Goal: Task Accomplishment & Management: Use online tool/utility

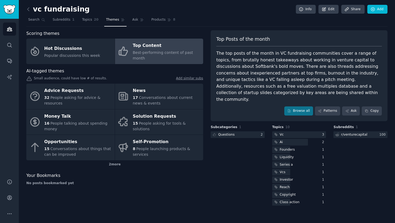
click at [27, 7] on icon at bounding box center [28, 9] width 6 height 6
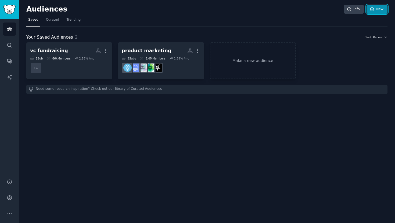
click at [377, 10] on link "New" at bounding box center [376, 9] width 21 height 9
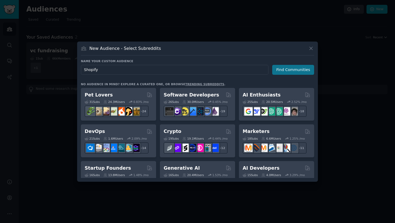
type input "Shopify"
click at [293, 70] on button "Find Communities" at bounding box center [293, 70] width 42 height 10
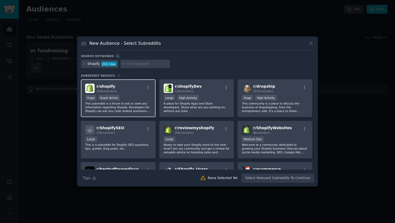
click at [133, 106] on p "This subreddit is a forum to ask or seek any information regarding Shopify. Dev…" at bounding box center [118, 107] width 66 height 11
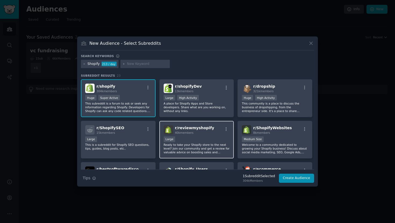
click at [183, 145] on p "Ready to take your Shopify store to the next level? Join our community and get …" at bounding box center [196, 148] width 66 height 11
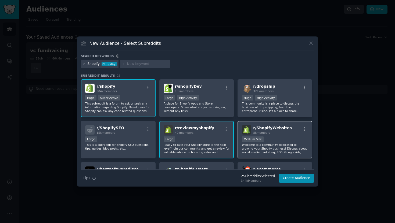
click at [280, 144] on p "Welcome to a community dedicated to growing your Shopify business! Discuss abou…" at bounding box center [275, 148] width 66 height 11
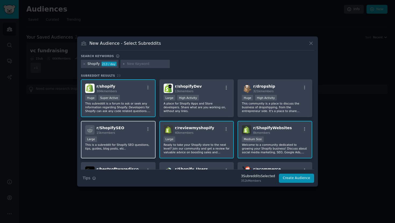
click at [106, 148] on p "This is a subreddit for Shopify SEO questions, tips, guides, blog posts, etc.." at bounding box center [118, 147] width 66 height 8
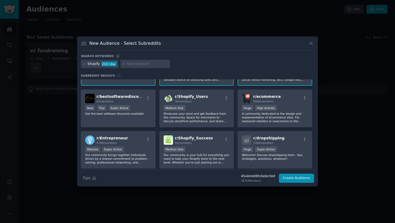
scroll to position [71, 0]
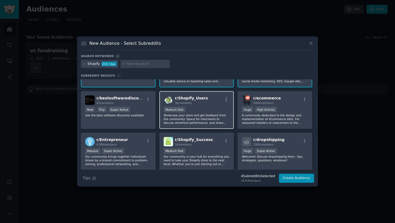
click at [172, 116] on p "Showcase your store and get feedback from the community. Space for merchants to…" at bounding box center [196, 119] width 66 height 11
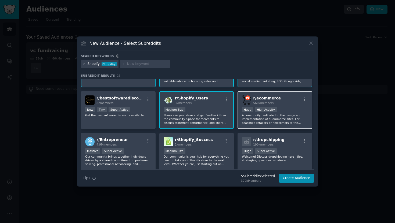
click at [299, 109] on div ">= 80th percentile for submissions / day Huge High Activity" at bounding box center [275, 110] width 66 height 7
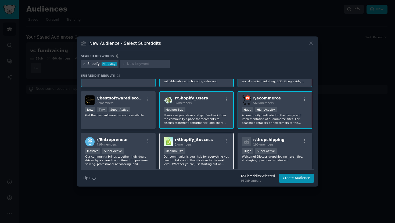
click at [214, 155] on p "Our community is your hub for everything you need to take your Shopify store to…" at bounding box center [196, 160] width 66 height 11
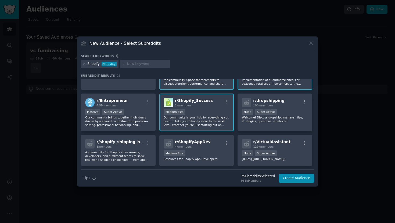
scroll to position [111, 0]
click at [141, 122] on p "Our community brings together individuals driven by a shared commitment to prob…" at bounding box center [118, 120] width 66 height 11
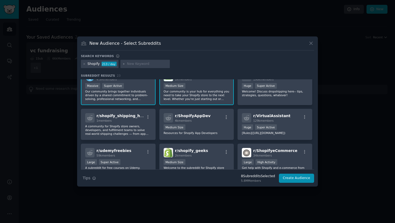
scroll to position [143, 0]
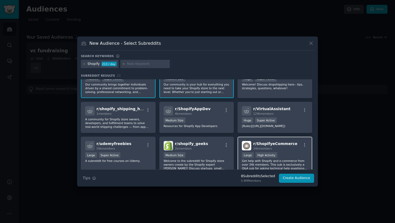
click at [279, 165] on p "Get help with Shopify and e-commerce from over 34k members. This sub is exclusi…" at bounding box center [275, 164] width 66 height 11
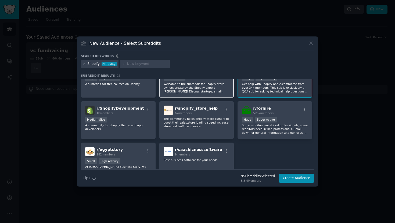
scroll to position [253, 0]
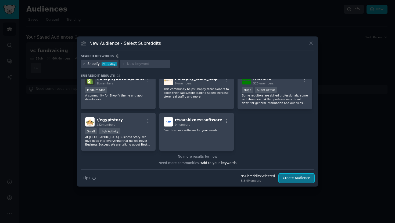
click at [298, 178] on button "Create Audience" at bounding box center [296, 178] width 35 height 9
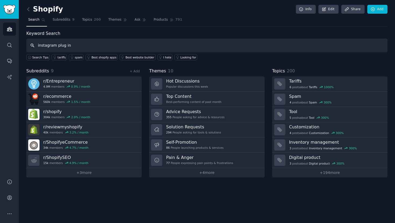
type input "instagram plug in"
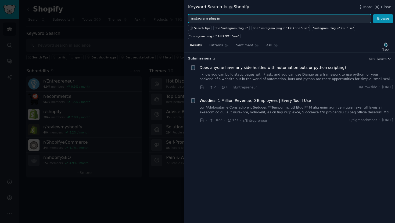
click at [256, 18] on input "instagram plug in" at bounding box center [279, 18] width 183 height 9
type input "i"
click at [373, 14] on button "Browse" at bounding box center [383, 18] width 20 height 9
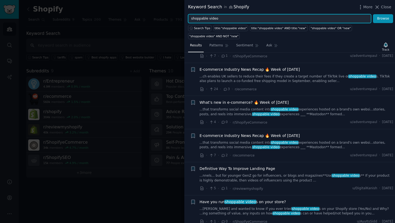
scroll to position [296, 0]
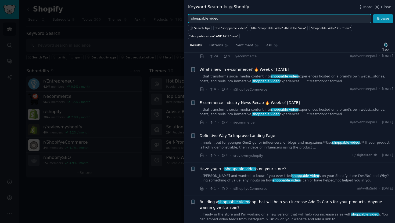
click at [206, 17] on input "shoppable video" at bounding box center [279, 18] width 183 height 9
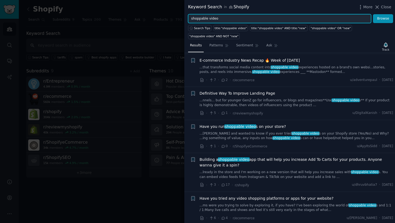
scroll to position [349, 0]
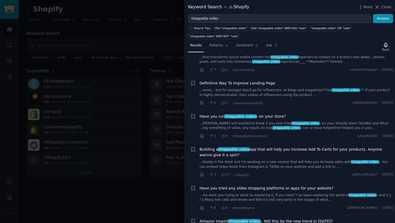
click at [218, 124] on link "...[PERSON_NAME] and wanted to know if you ever tried shoppable video s on your…" at bounding box center [296, 125] width 194 height 9
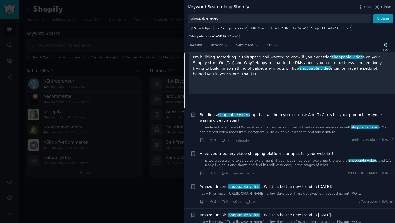
scroll to position [482, 0]
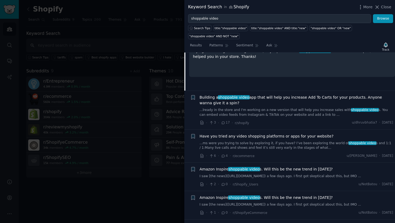
click at [240, 101] on span "Building a shoppable video app that will help you increase Add To Carts for you…" at bounding box center [296, 100] width 194 height 11
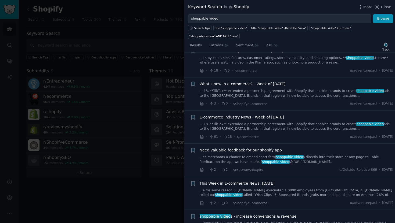
scroll to position [717, 0]
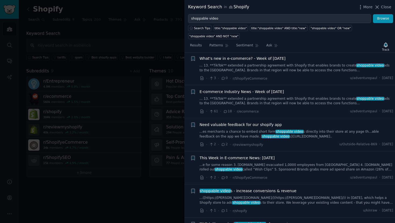
click at [230, 139] on link "...es merchants a chance to embed short form shoppable video s directly into th…" at bounding box center [296, 134] width 194 height 9
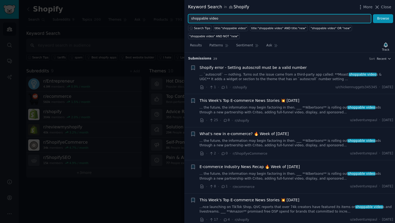
click at [210, 19] on input "shoppable video" at bounding box center [279, 18] width 183 height 9
type input "instagram feed"
click at [373, 14] on button "Browse" at bounding box center [383, 18] width 20 height 9
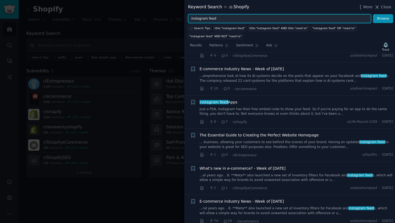
scroll to position [373, 0]
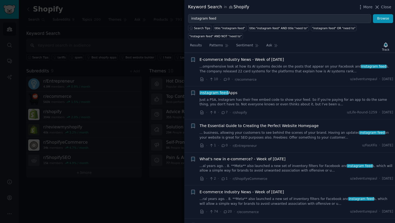
click at [237, 98] on link "Just a PSA, Instagram has their free embed code to show your feed. So if you're…" at bounding box center [296, 102] width 194 height 9
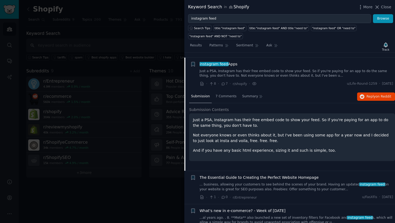
scroll to position [402, 0]
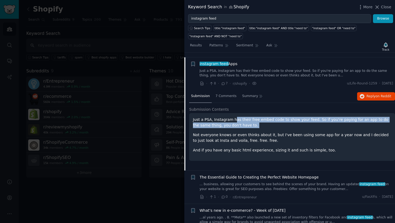
drag, startPoint x: 235, startPoint y: 116, endPoint x: 233, endPoint y: 126, distance: 10.9
click at [233, 126] on div "Just a PSA, Instagram has their free embed code to show your feed. So if you're…" at bounding box center [292, 135] width 198 height 36
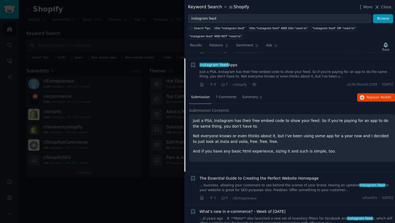
scroll to position [0, 0]
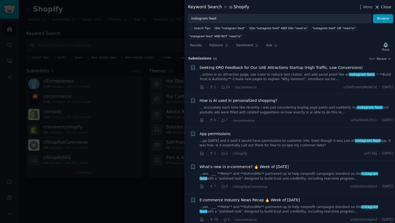
click at [384, 6] on span "Close" at bounding box center [386, 7] width 10 height 6
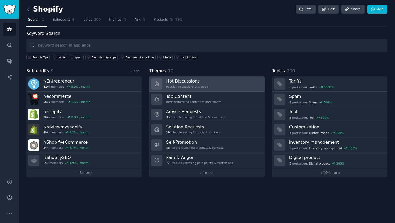
click at [211, 82] on link "Hot Discussions Popular discussions this week" at bounding box center [206, 83] width 115 height 15
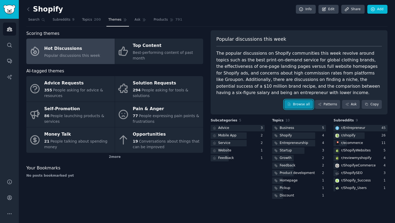
click at [298, 103] on link "Browse all" at bounding box center [298, 104] width 29 height 9
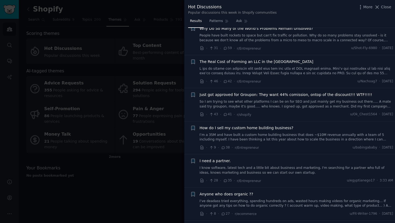
scroll to position [153, 0]
click at [306, 166] on link "I know software, latest tech and a little bit about business and marketing, I'm…" at bounding box center [296, 170] width 194 height 9
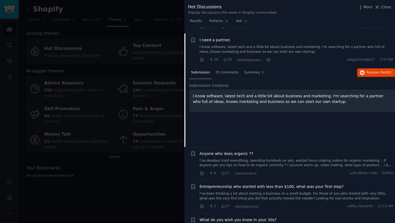
scroll to position [274, 0]
click at [249, 102] on div "I know software, latest tech and a little bit about business and marketing, I'm…" at bounding box center [292, 101] width 206 height 23
click at [227, 70] on span "35 Comments" at bounding box center [226, 72] width 23 height 5
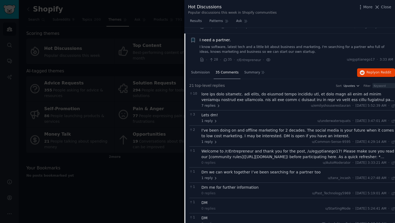
click at [227, 70] on span "35 Comments" at bounding box center [226, 72] width 23 height 5
click at [195, 70] on span "Submission" at bounding box center [200, 72] width 19 height 5
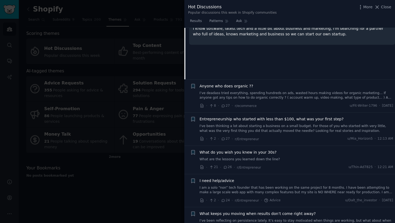
scroll to position [359, 0]
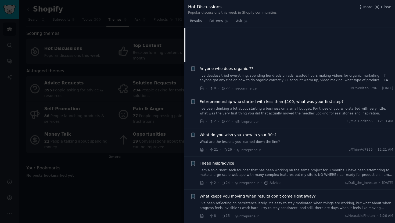
click at [150, 121] on div at bounding box center [197, 111] width 395 height 223
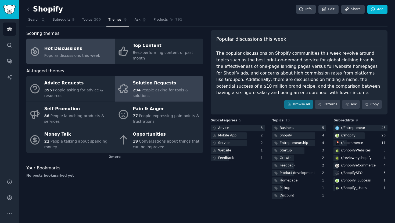
click at [167, 87] on div "Solution Requests" at bounding box center [167, 83] width 68 height 9
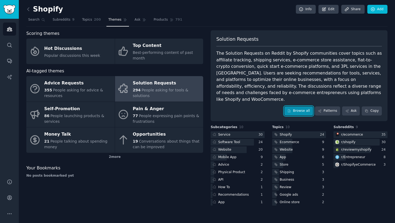
click at [296, 107] on link "Browse all" at bounding box center [298, 111] width 29 height 9
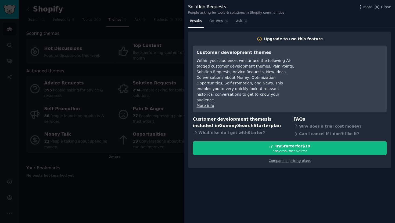
click at [136, 31] on div at bounding box center [197, 111] width 395 height 223
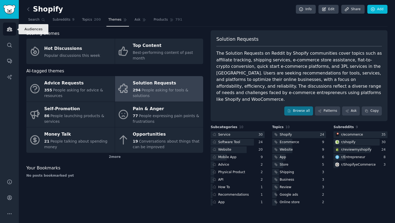
click at [4, 28] on link "Audiences" at bounding box center [9, 29] width 13 height 13
